Goal: Information Seeking & Learning: Learn about a topic

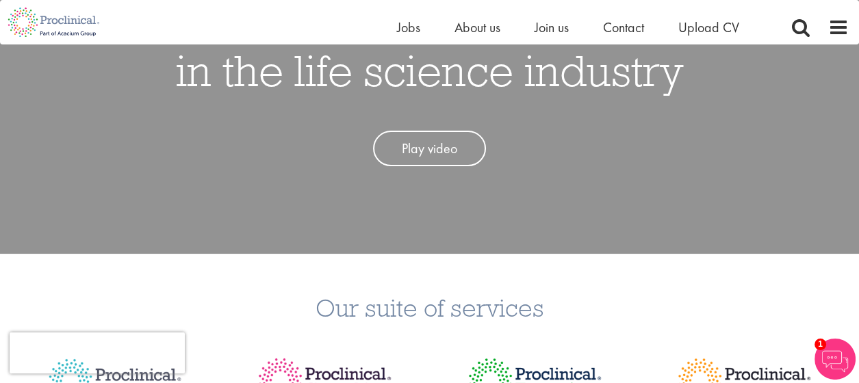
scroll to position [456, 0]
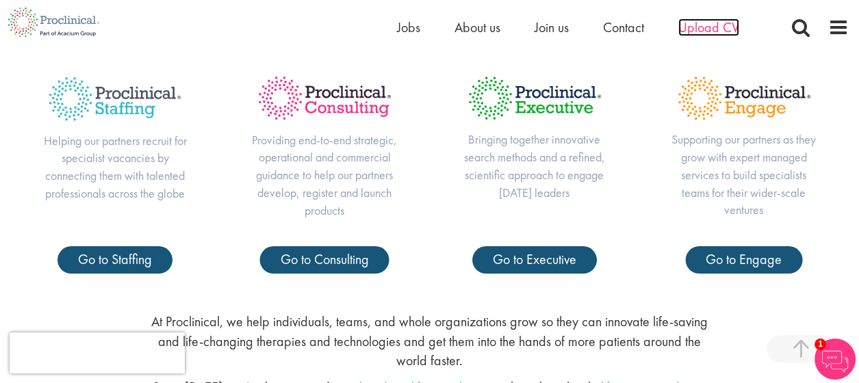
click at [725, 32] on span "Upload CV" at bounding box center [708, 27] width 61 height 18
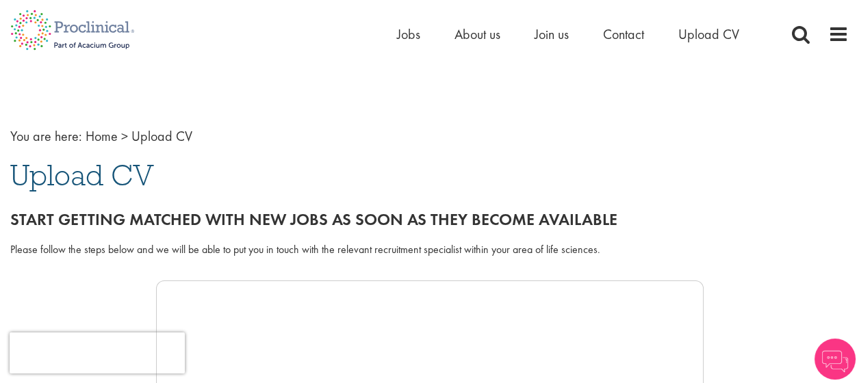
click at [116, 207] on div "Start getting matched with new jobs as soon as they become available" at bounding box center [429, 216] width 859 height 38
click at [123, 242] on div "Please follow the steps below and we will be able to put you in touch with the …" at bounding box center [429, 250] width 838 height 16
click at [168, 222] on h2 "Start getting matched with new jobs as soon as they become available" at bounding box center [429, 220] width 838 height 18
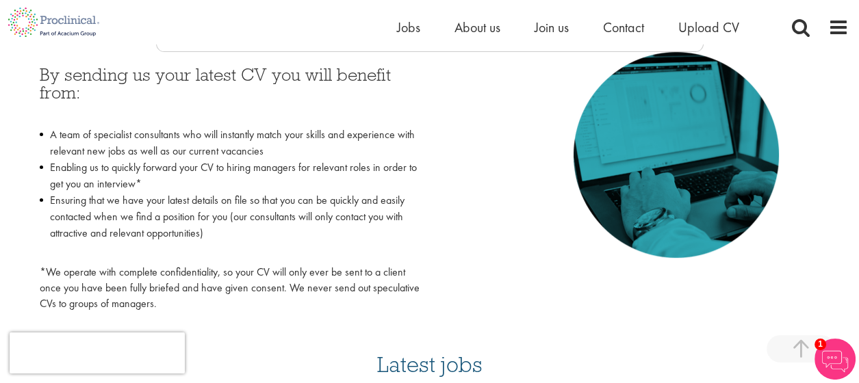
scroll to position [639, 0]
click at [170, 209] on li "Ensuring that we have your latest details on file so that you can be quickly an…" at bounding box center [230, 226] width 380 height 66
click at [354, 160] on li "Enabling us to quickly forward your CV to hiring managers for relevant roles in…" at bounding box center [230, 176] width 380 height 33
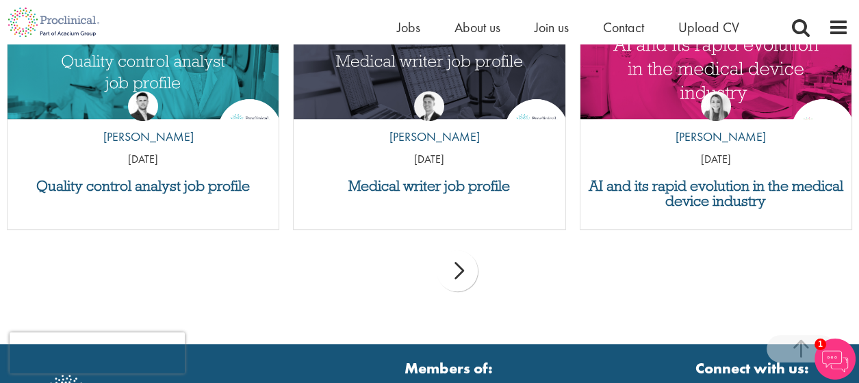
scroll to position [1460, 0]
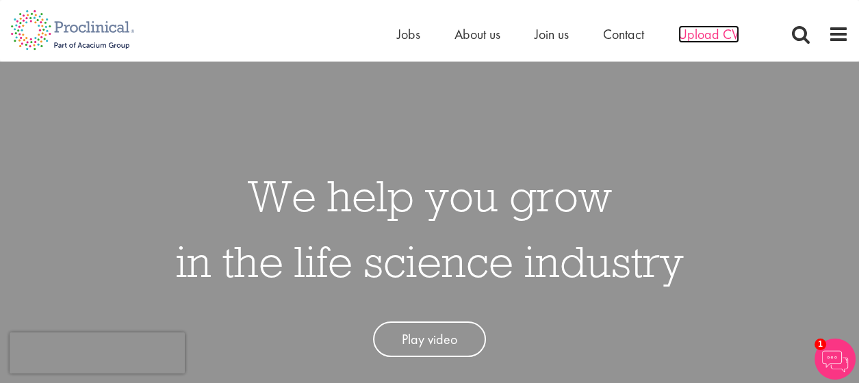
click at [711, 33] on span "Upload CV" at bounding box center [708, 34] width 61 height 18
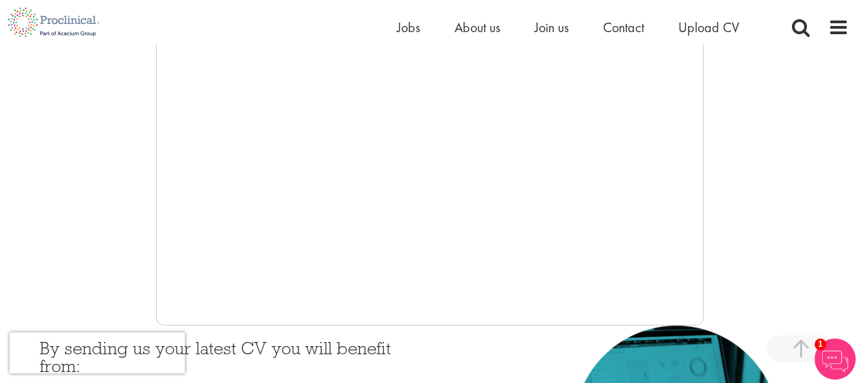
scroll to position [365, 0]
click at [148, 155] on div at bounding box center [429, 121] width 838 height 411
click at [147, 155] on div at bounding box center [429, 121] width 838 height 411
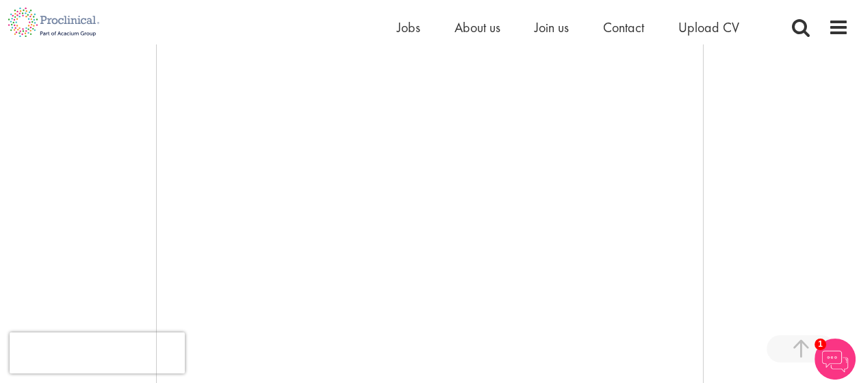
scroll to position [274, 0]
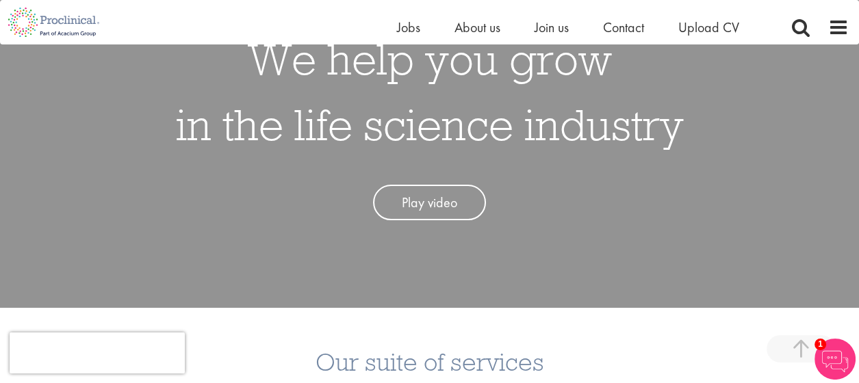
scroll to position [91, 0]
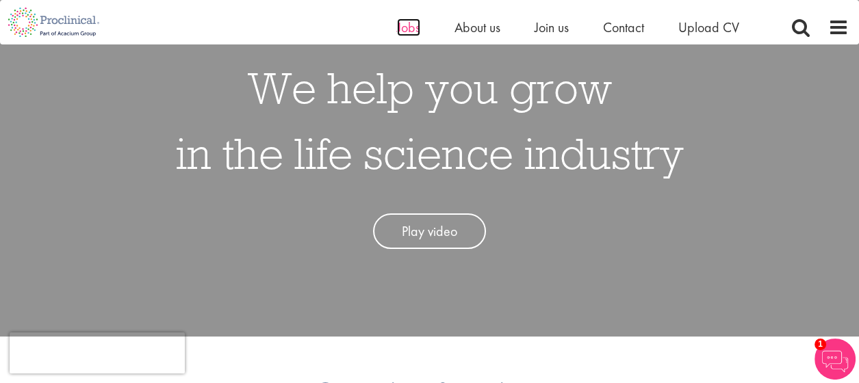
click at [407, 30] on span "Jobs" at bounding box center [408, 27] width 23 height 18
click at [410, 26] on span "Jobs" at bounding box center [408, 27] width 23 height 18
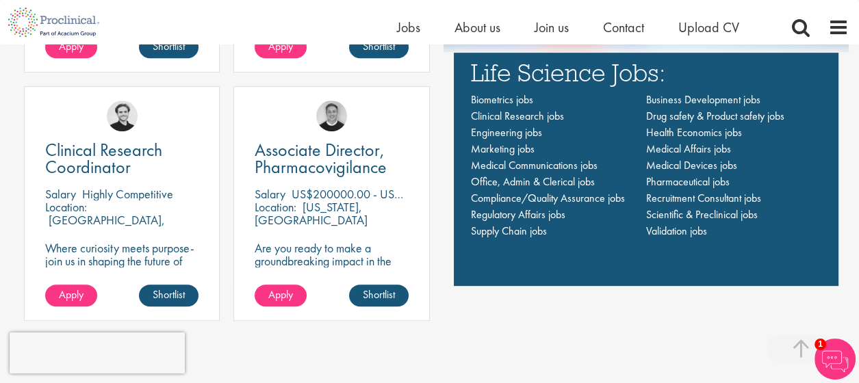
scroll to position [1003, 0]
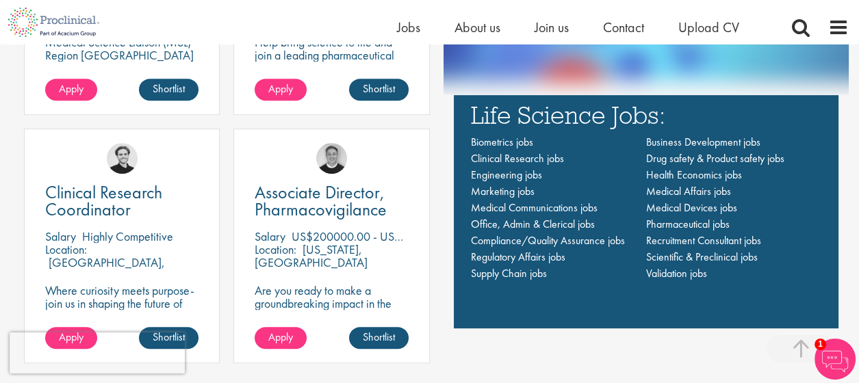
click at [0, 226] on div "Latest jobs Medical Science Liaison Manager (m/w/d) Nephrologie Salary Highly C…" at bounding box center [429, 86] width 859 height 581
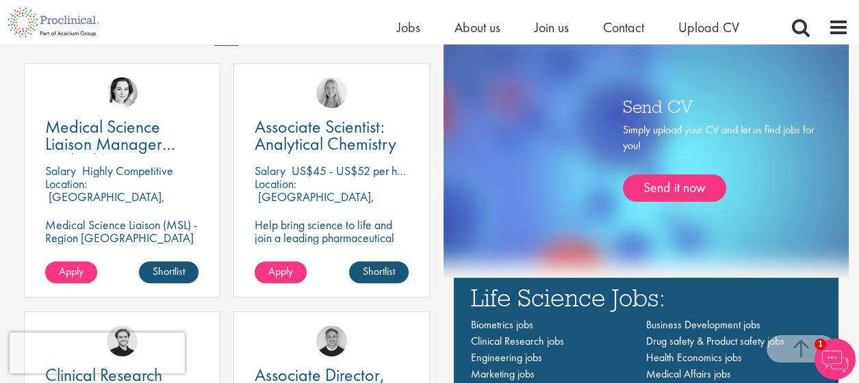
click at [0, 226] on div "Latest jobs Medical Science Liaison Manager (m/w/d) Nephrologie Salary Highly C…" at bounding box center [429, 269] width 859 height 581
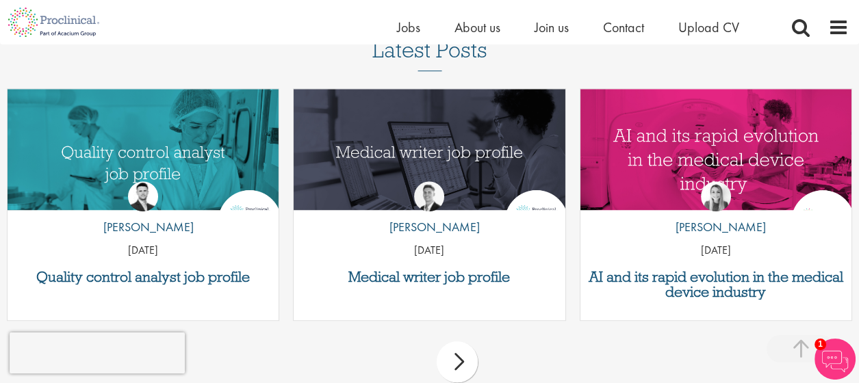
scroll to position [1551, 0]
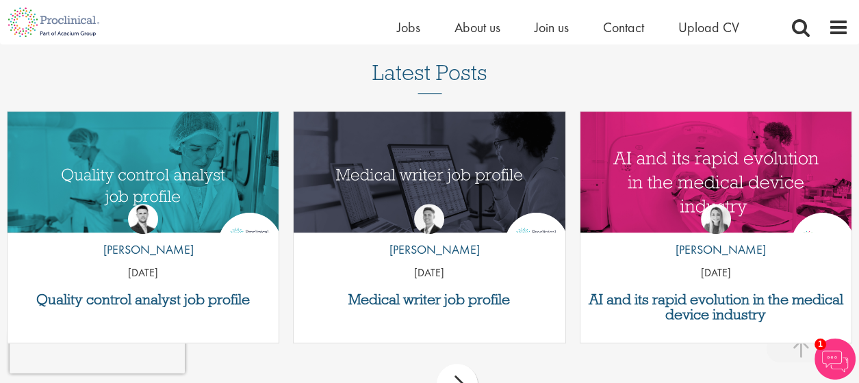
click at [1, 235] on div "Quality control analyst job profile by Joshua Godden 14 Aug 25" at bounding box center [143, 234] width 286 height 246
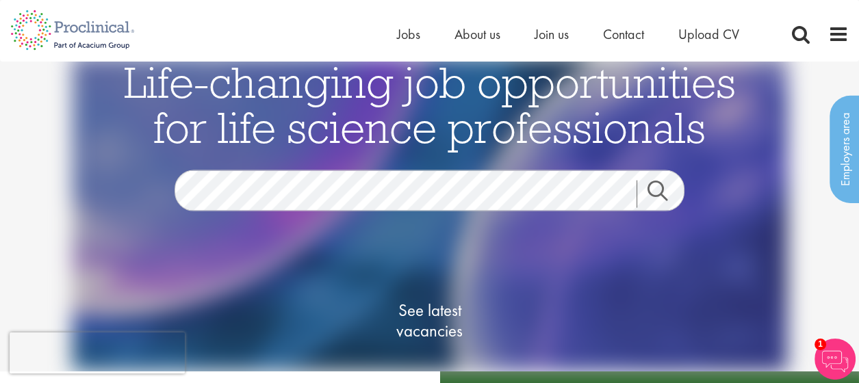
scroll to position [0, 0]
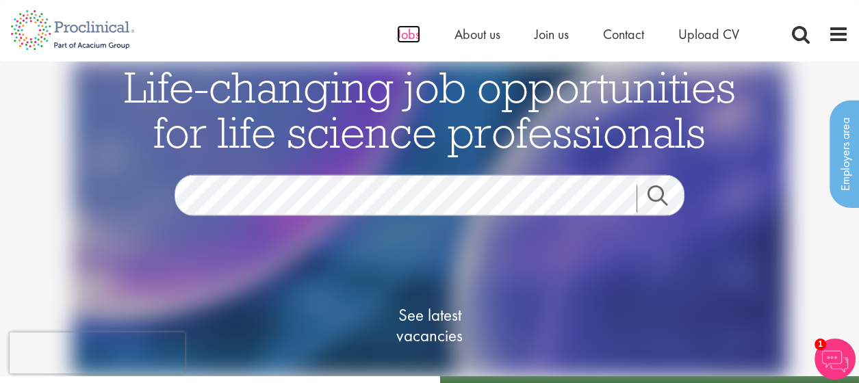
click at [407, 31] on span "Jobs" at bounding box center [408, 34] width 23 height 18
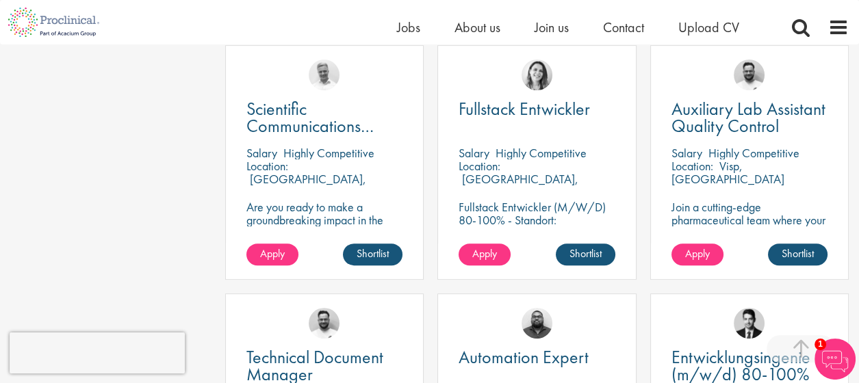
scroll to position [639, 0]
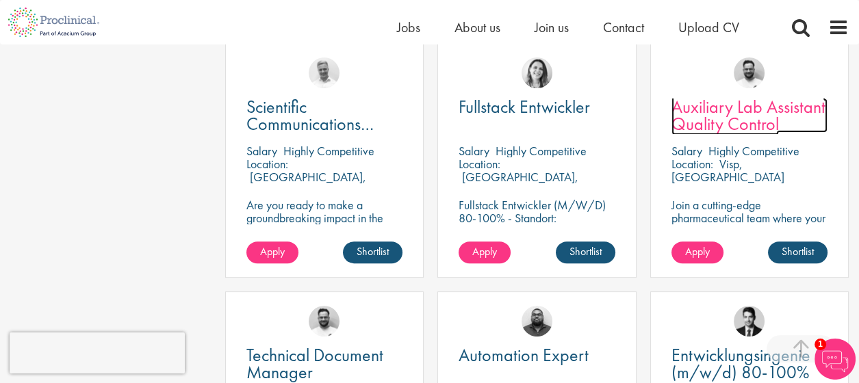
click at [739, 123] on span "Auxiliary Lab Assistant Quality Control" at bounding box center [748, 115] width 154 height 40
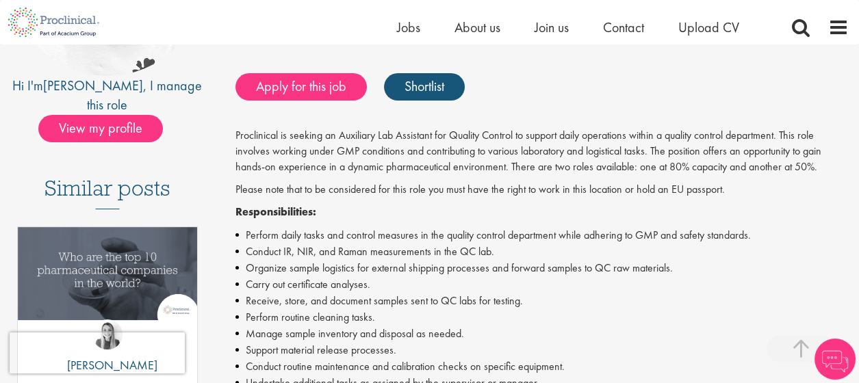
scroll to position [274, 0]
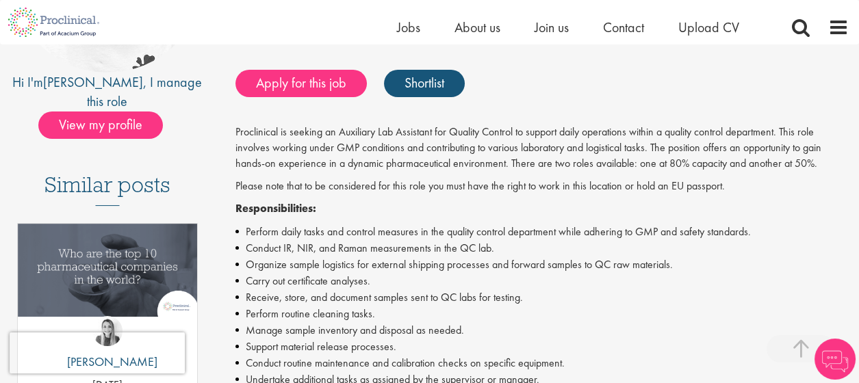
click at [443, 202] on p "Responsibilities:" at bounding box center [541, 209] width 613 height 16
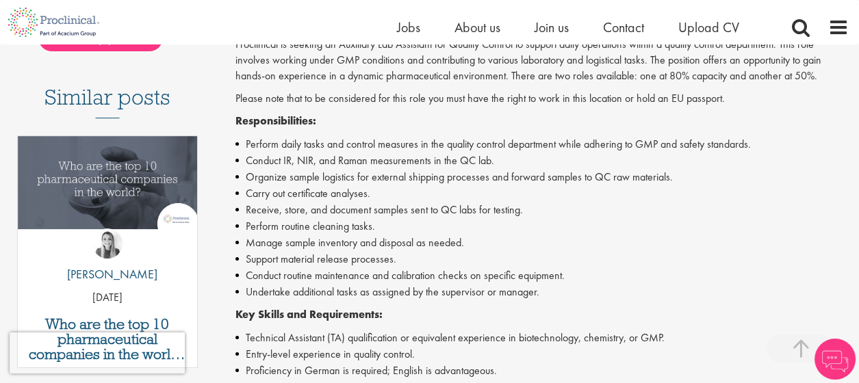
scroll to position [365, 0]
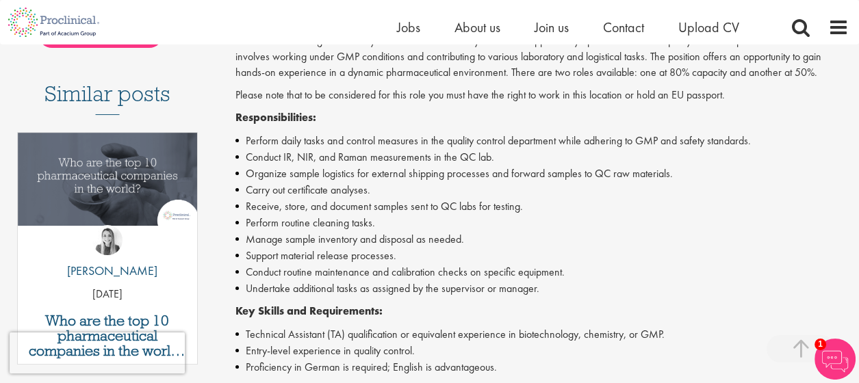
click at [422, 185] on li "Carry out certificate analyses." at bounding box center [541, 190] width 613 height 16
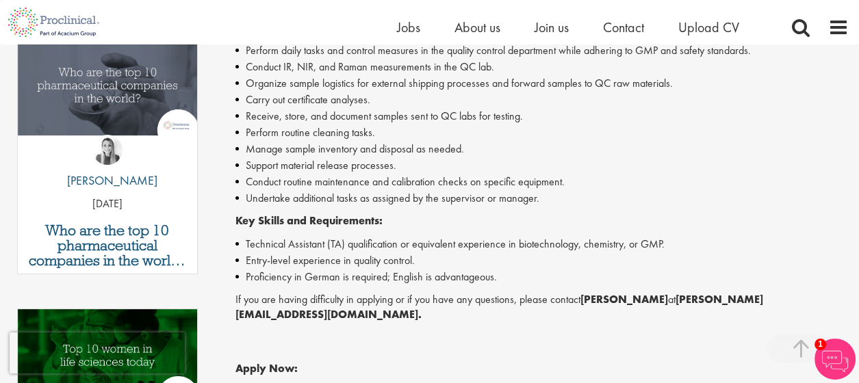
scroll to position [456, 0]
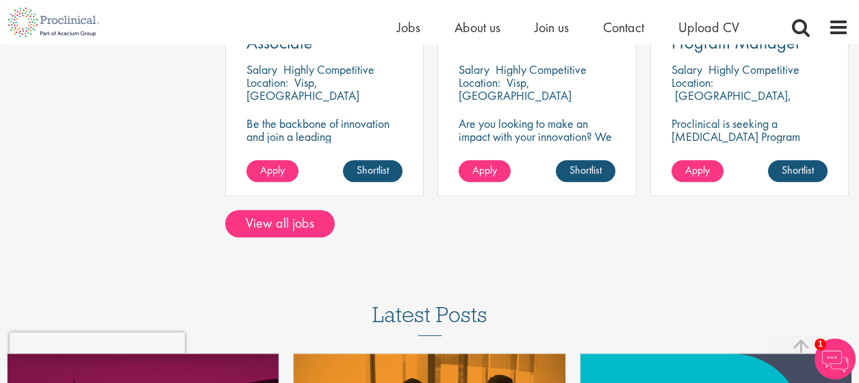
scroll to position [1278, 0]
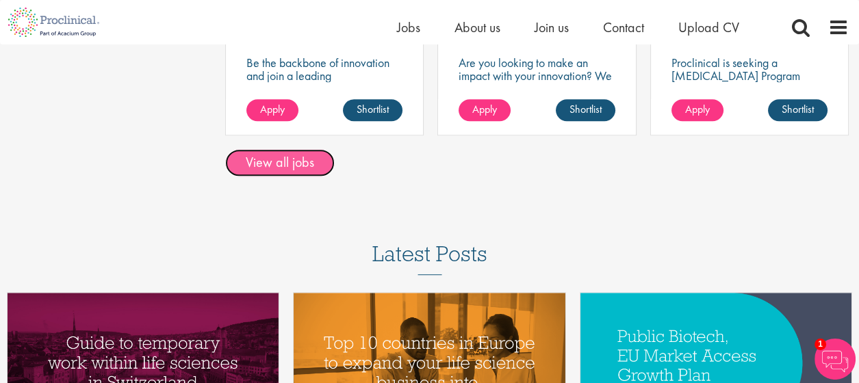
click at [302, 162] on link "View all jobs" at bounding box center [279, 162] width 109 height 27
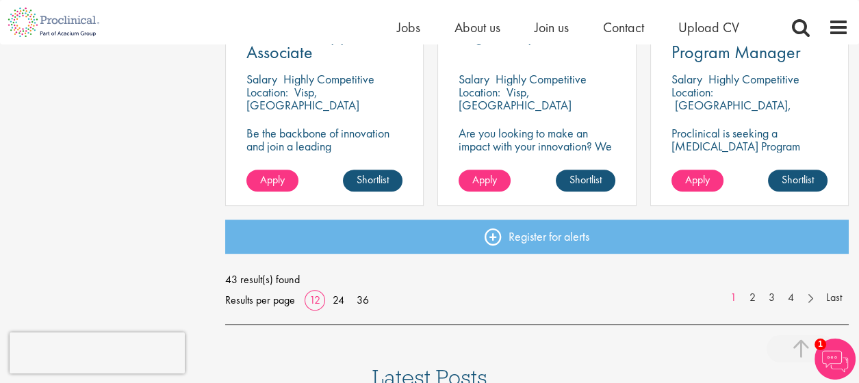
scroll to position [1095, 0]
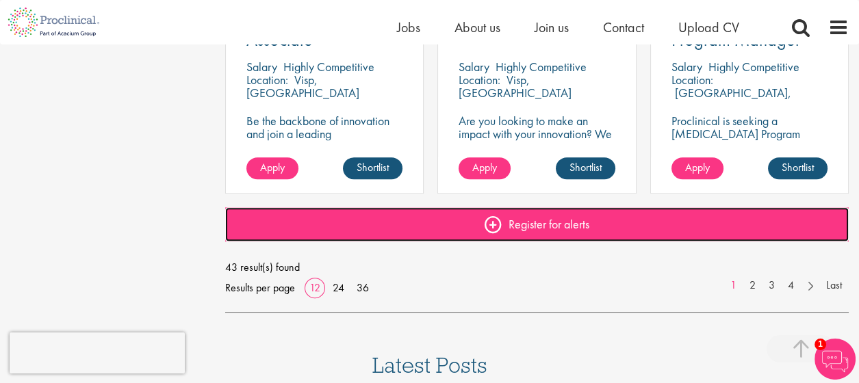
click at [545, 238] on link "Register for alerts" at bounding box center [536, 224] width 623 height 34
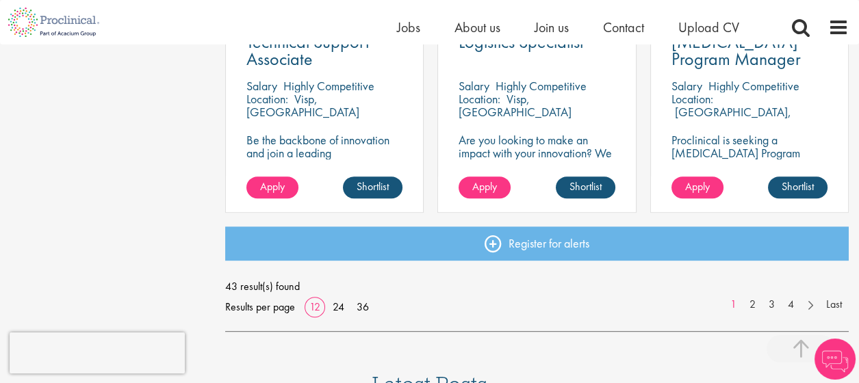
scroll to position [1050, 0]
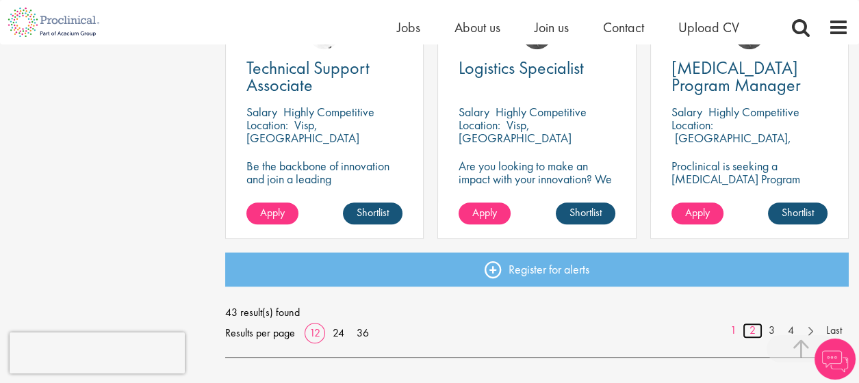
click at [750, 331] on link "2" at bounding box center [753, 331] width 20 height 16
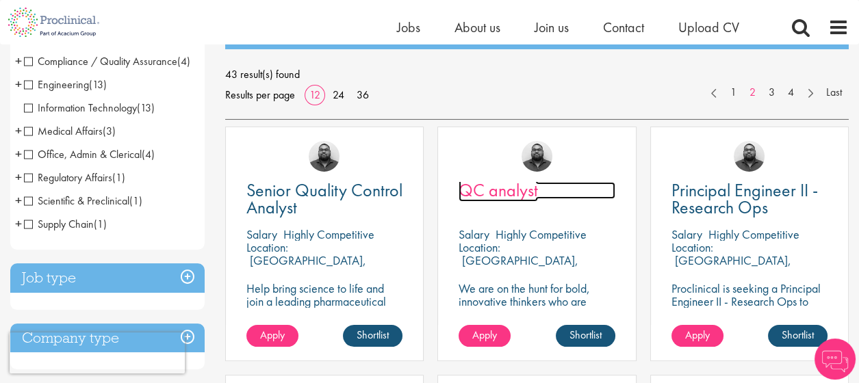
click at [506, 192] on span "QC analyst" at bounding box center [498, 190] width 79 height 23
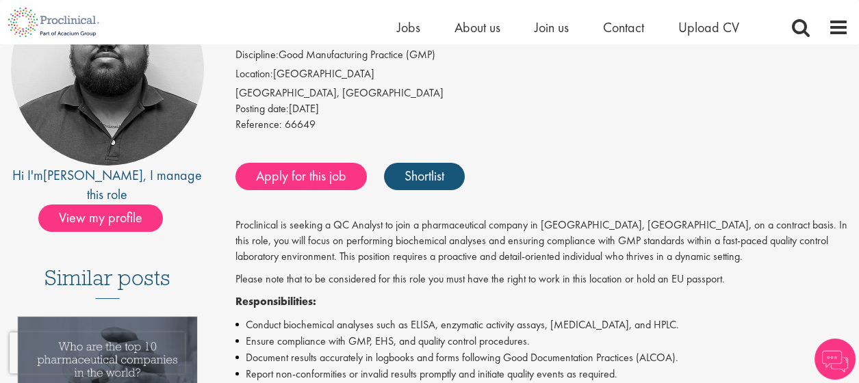
scroll to position [182, 0]
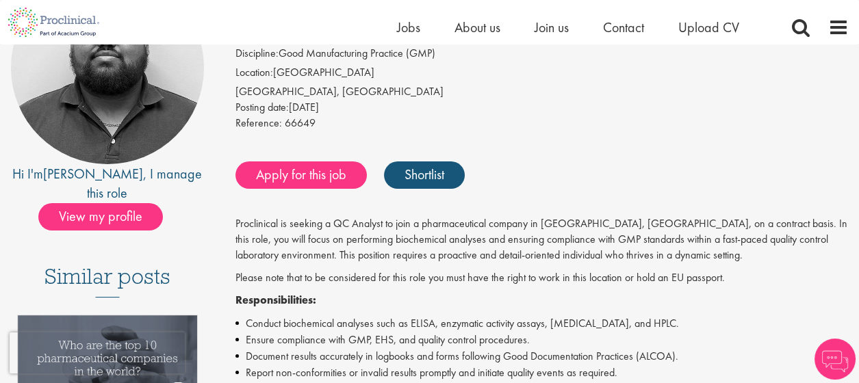
click at [387, 248] on p "Proclinical is seeking a QC Analyst to join a pharmaceutical company in Neuchat…" at bounding box center [541, 239] width 613 height 47
drag, startPoint x: 385, startPoint y: 261, endPoint x: 383, endPoint y: 271, distance: 10.0
click at [385, 262] on p "Proclinical is seeking a QC Analyst to join a pharmaceutical company in Neuchat…" at bounding box center [541, 239] width 613 height 47
click at [379, 256] on p "Proclinical is seeking a QC Analyst to join a pharmaceutical company in Neuchat…" at bounding box center [541, 239] width 613 height 47
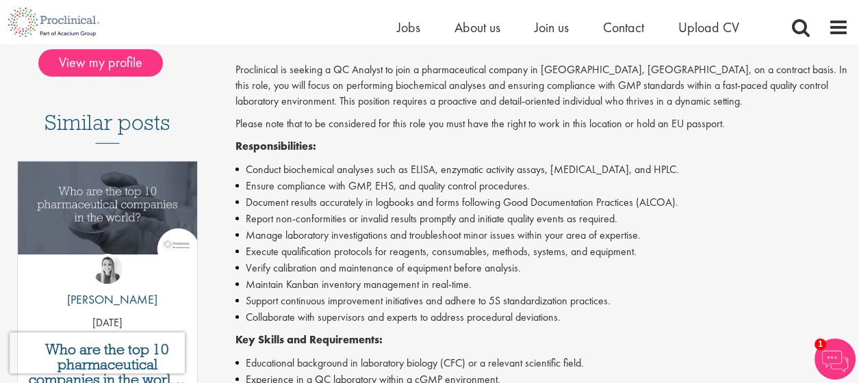
scroll to position [456, 0]
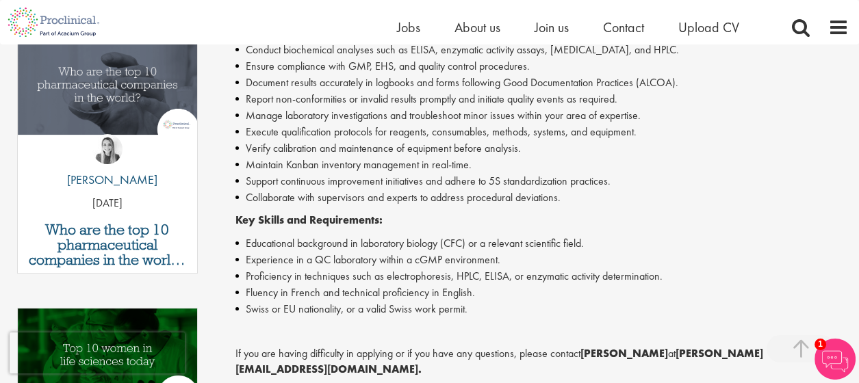
click at [389, 231] on div "Proclinical is seeking a QC Analyst to join a pharmaceutical company in Neuchat…" at bounding box center [541, 244] width 613 height 603
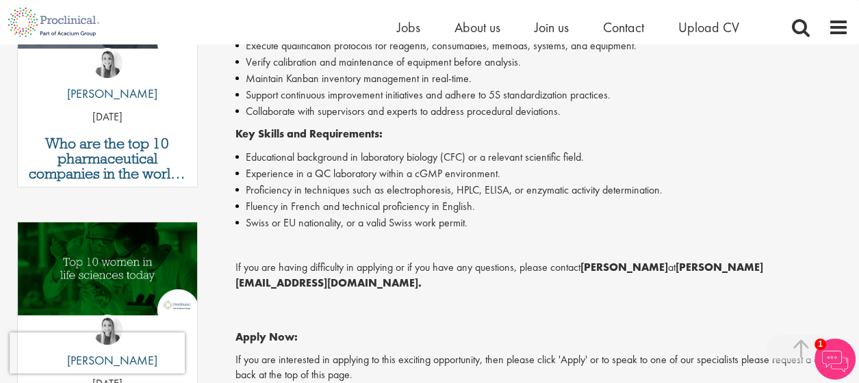
scroll to position [547, 0]
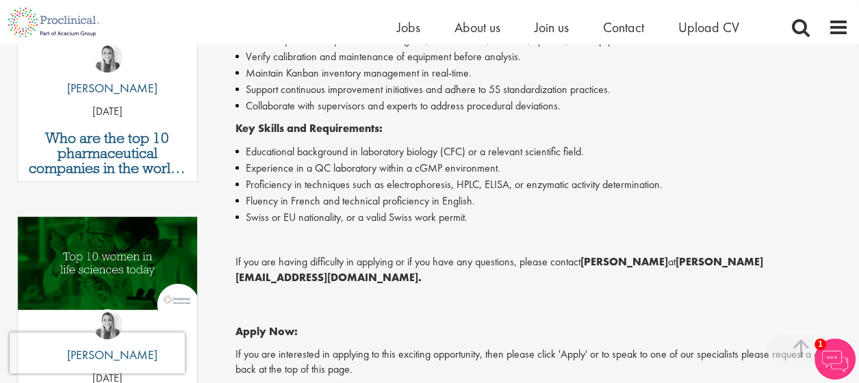
click at [396, 212] on li "Swiss or EU nationality, or a valid Swiss work permit." at bounding box center [541, 217] width 613 height 16
click at [431, 184] on li "Proficiency in techniques such as electrophoresis, HPLC, ELISA, or enzymatic ac…" at bounding box center [541, 185] width 613 height 16
drag, startPoint x: 406, startPoint y: 181, endPoint x: 446, endPoint y: 188, distance: 41.1
click at [446, 188] on li "Proficiency in techniques such as electrophoresis, HPLC, ELISA, or enzymatic ac…" at bounding box center [541, 185] width 613 height 16
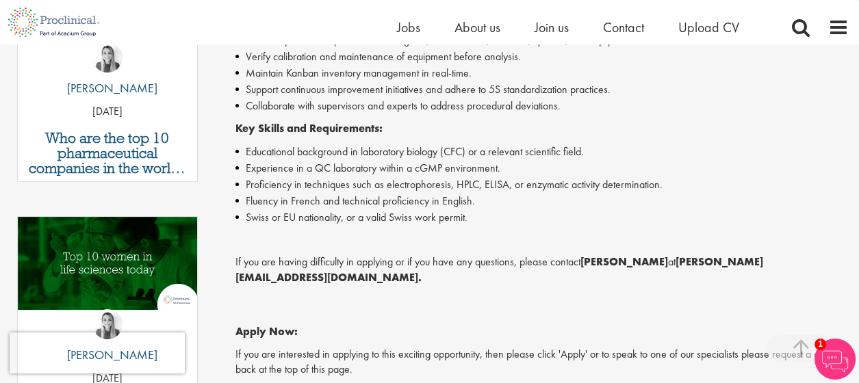
drag, startPoint x: 376, startPoint y: 179, endPoint x: 448, endPoint y: 185, distance: 72.2
click at [448, 185] on li "Proficiency in techniques such as electrophoresis, HPLC, ELISA, or enzymatic ac…" at bounding box center [541, 185] width 613 height 16
drag, startPoint x: 413, startPoint y: 194, endPoint x: 456, endPoint y: 203, distance: 43.2
click at [456, 203] on li "Fluency in French and technical proficiency in English." at bounding box center [541, 201] width 613 height 16
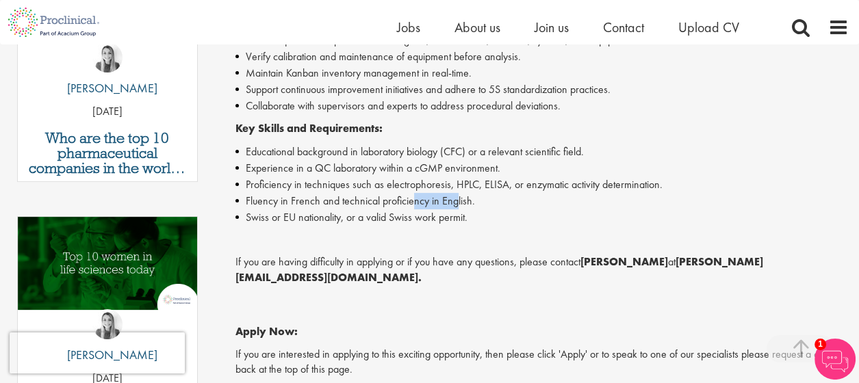
click at [456, 203] on li "Fluency in French and technical proficiency in English." at bounding box center [541, 201] width 613 height 16
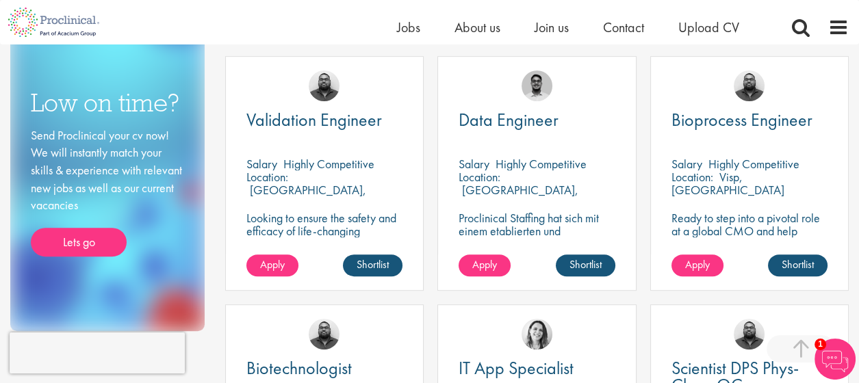
scroll to position [745, 0]
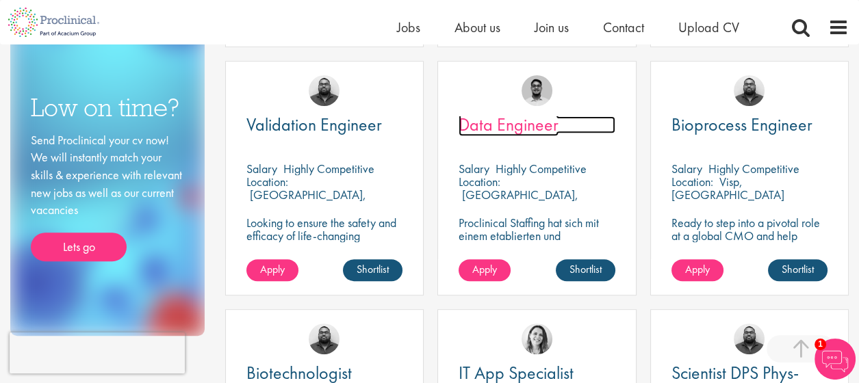
click at [503, 122] on span "Data Engineer" at bounding box center [509, 124] width 100 height 23
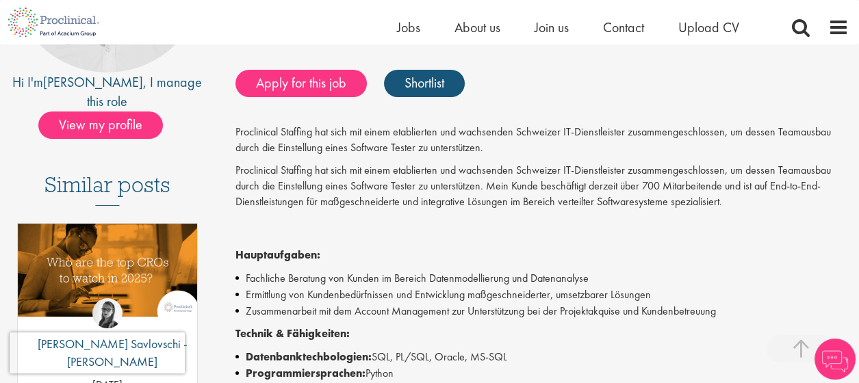
click at [427, 222] on p "Hauptaufgaben:" at bounding box center [541, 240] width 613 height 47
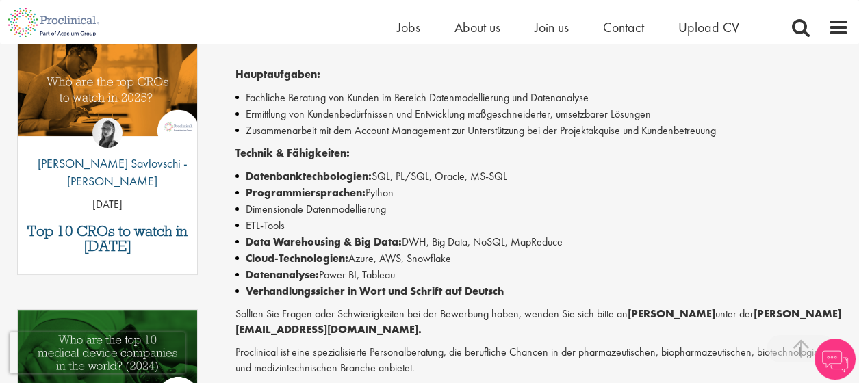
scroll to position [456, 0]
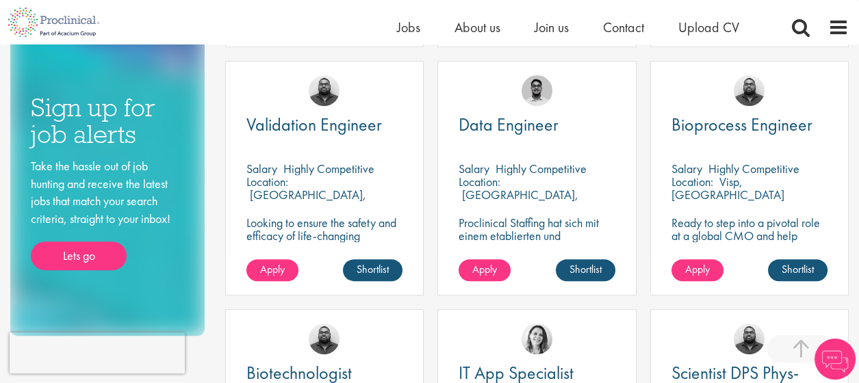
drag, startPoint x: 0, startPoint y: 0, endPoint x: 435, endPoint y: 200, distance: 478.9
click at [435, 200] on div "Data Engineer Salary Highly Competitive Location: Biel, Switzerland Proclinical…" at bounding box center [536, 185] width 212 height 248
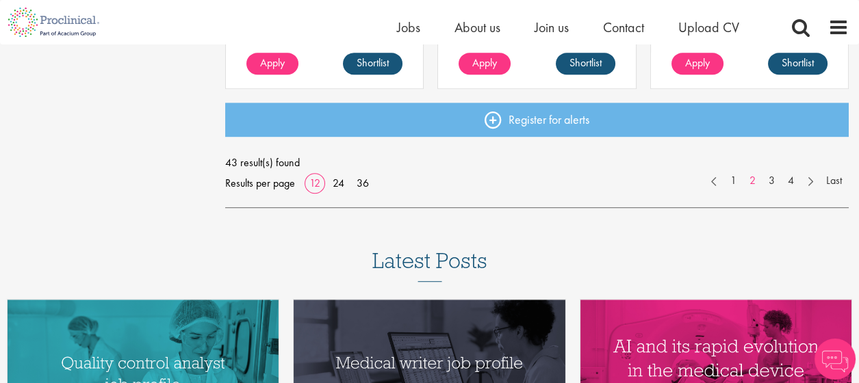
scroll to position [1201, 0]
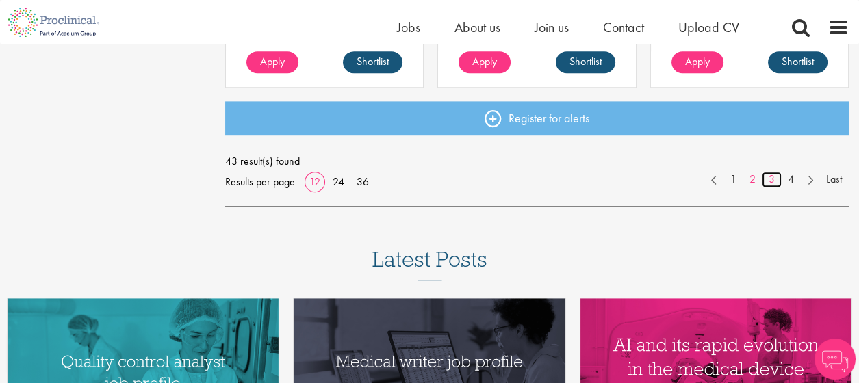
click at [775, 178] on link "3" at bounding box center [772, 180] width 20 height 16
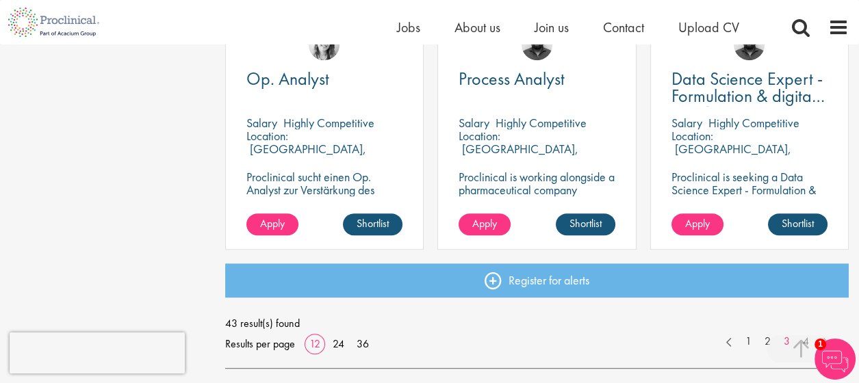
scroll to position [1095, 0]
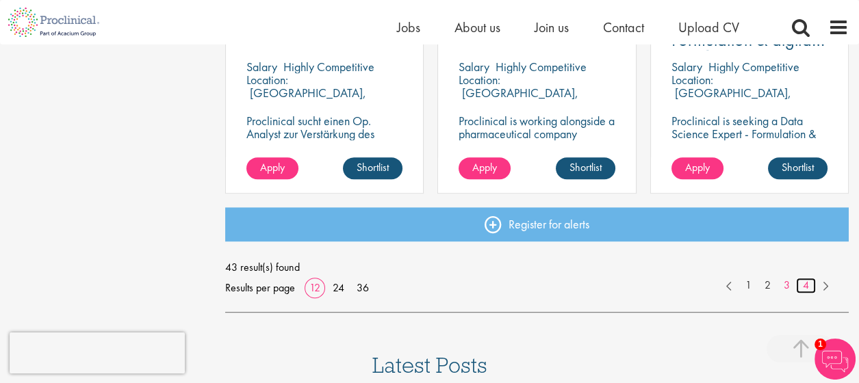
click at [805, 288] on link "4" at bounding box center [806, 286] width 20 height 16
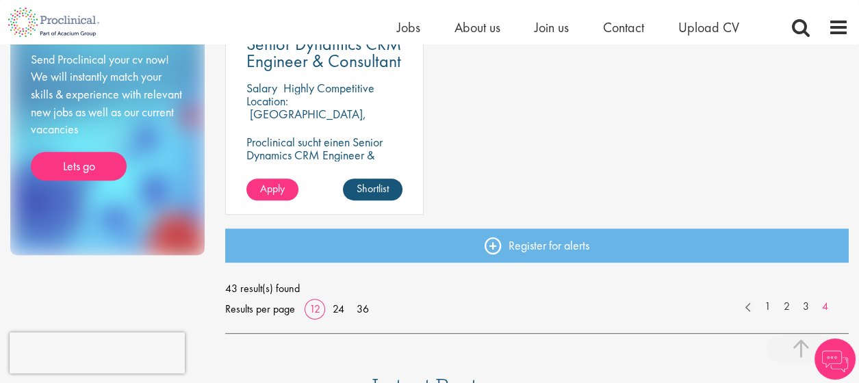
scroll to position [837, 0]
